Goal: Check status

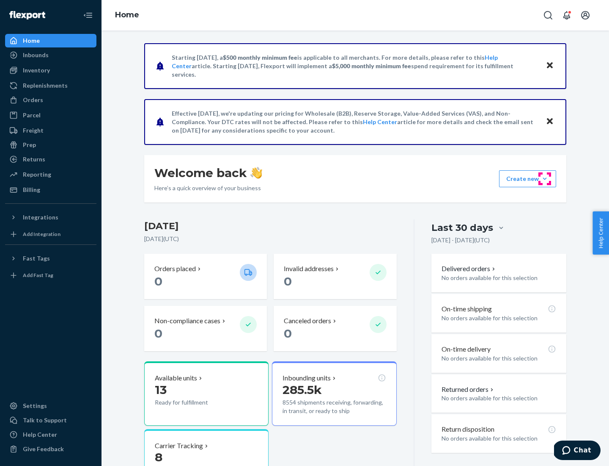
click at [545, 179] on button "Create new Create new inbound Create new order Create new product" at bounding box center [527, 178] width 57 height 17
click at [35, 55] on div "Inbounds" at bounding box center [36, 55] width 26 height 8
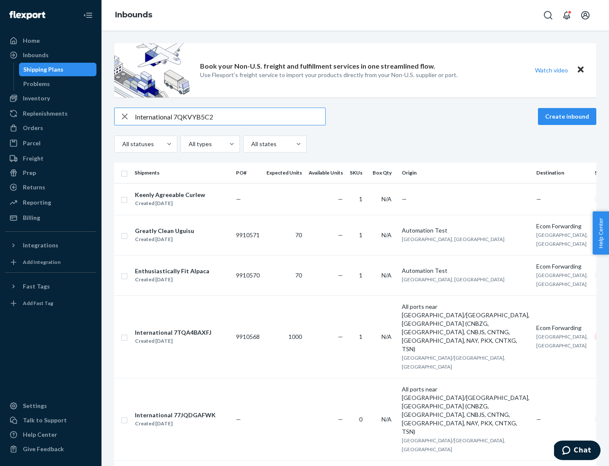
type input "International 7QKVYB5C29"
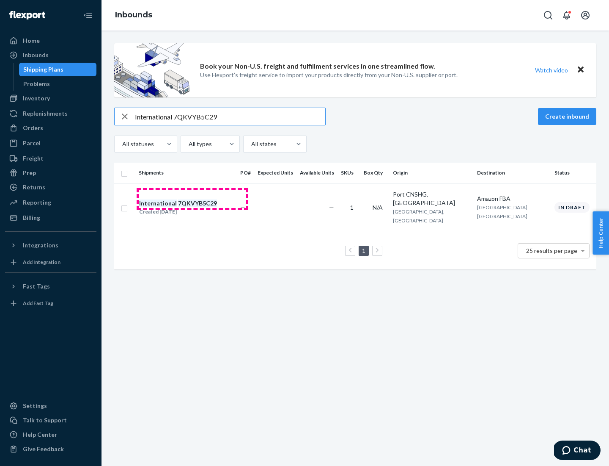
click at [193, 207] on div "Created [DATE]" at bounding box center [178, 211] width 78 height 8
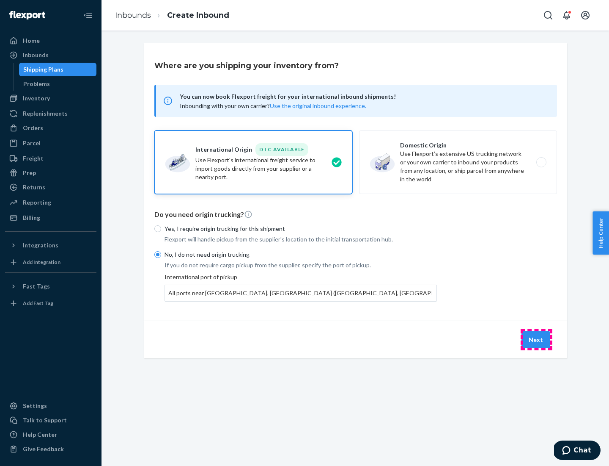
click at [537, 339] on button "Next" at bounding box center [536, 339] width 29 height 17
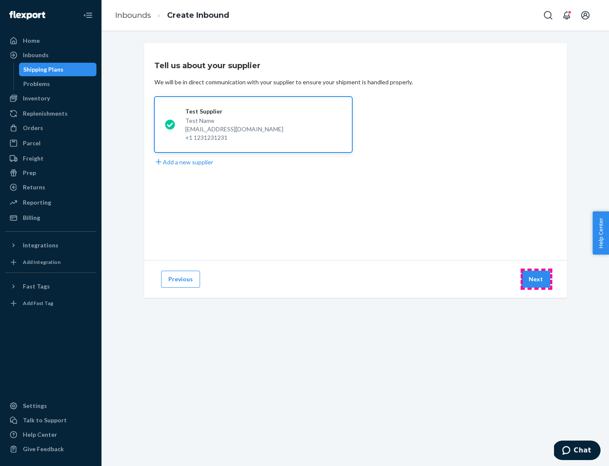
click at [537, 279] on button "Next" at bounding box center [536, 278] width 29 height 17
